Goal: Task Accomplishment & Management: Manage account settings

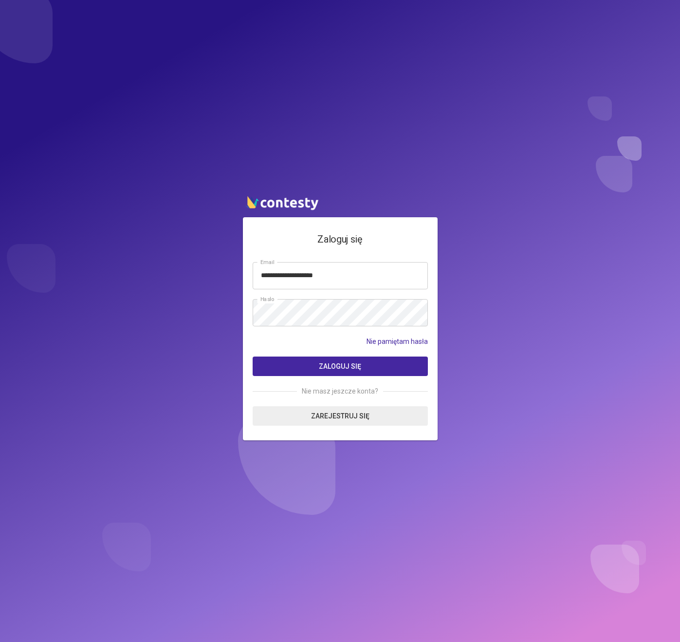
type input "**********"
click at [253, 357] on button "Zaloguj się" at bounding box center [340, 366] width 175 height 19
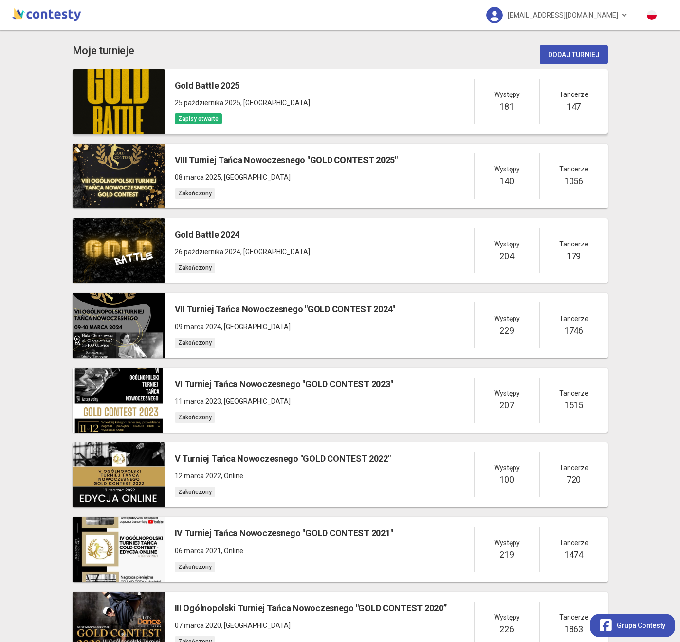
click at [329, 95] on div "Gold Battle 2025 25 października 2025 , [GEOGRAPHIC_DATA] Zapisy otwarte Występ…" at bounding box center [386, 101] width 443 height 65
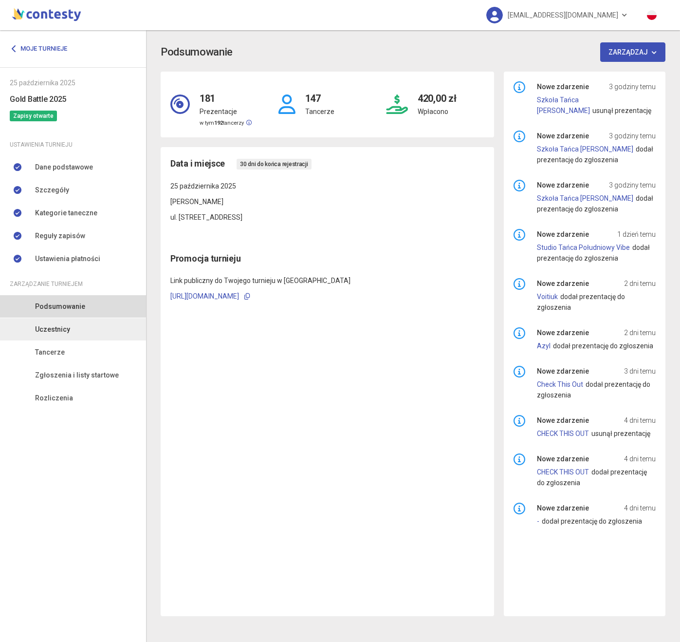
click at [78, 326] on link "Uczestnicy" at bounding box center [73, 329] width 146 height 22
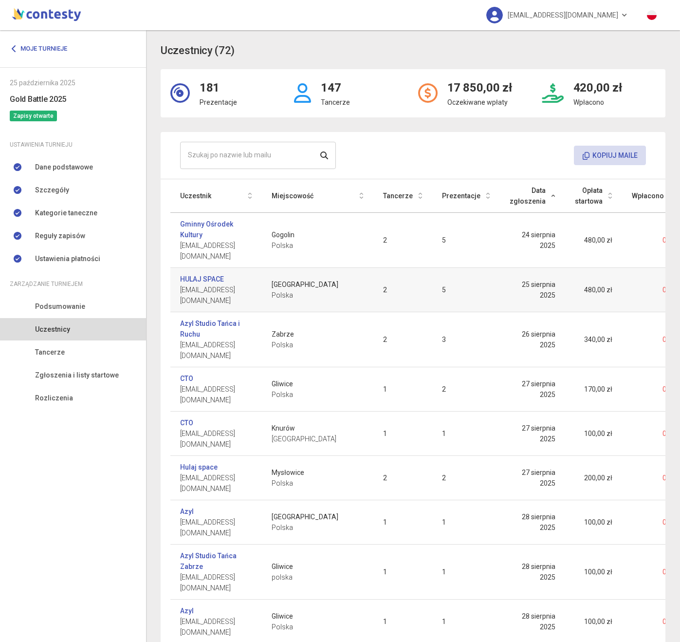
click at [216, 284] on span "[EMAIL_ADDRESS][DOMAIN_NAME]" at bounding box center [216, 294] width 72 height 21
copy span "[EMAIL_ADDRESS][DOMAIN_NAME]"
click at [252, 284] on span "[EMAIL_ADDRESS][DOMAIN_NAME]" at bounding box center [216, 294] width 72 height 21
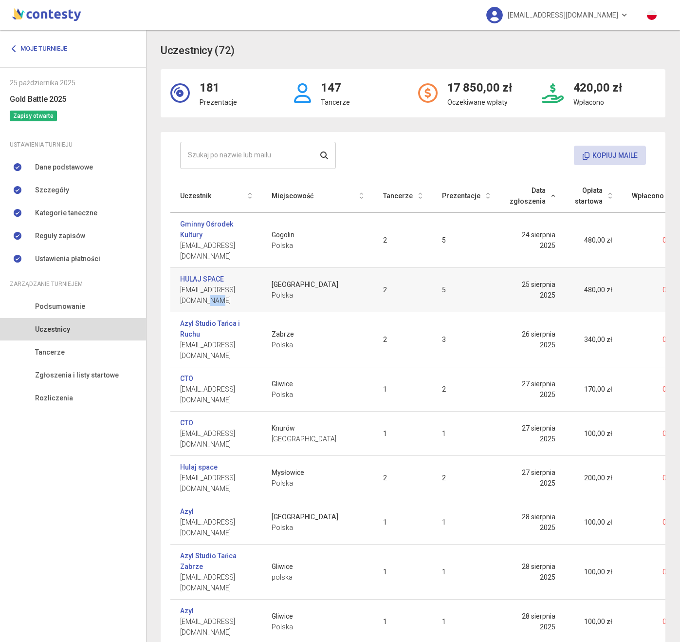
click at [252, 284] on span "[EMAIL_ADDRESS][DOMAIN_NAME]" at bounding box center [216, 294] width 72 height 21
